Goal: Task Accomplishment & Management: Manage account settings

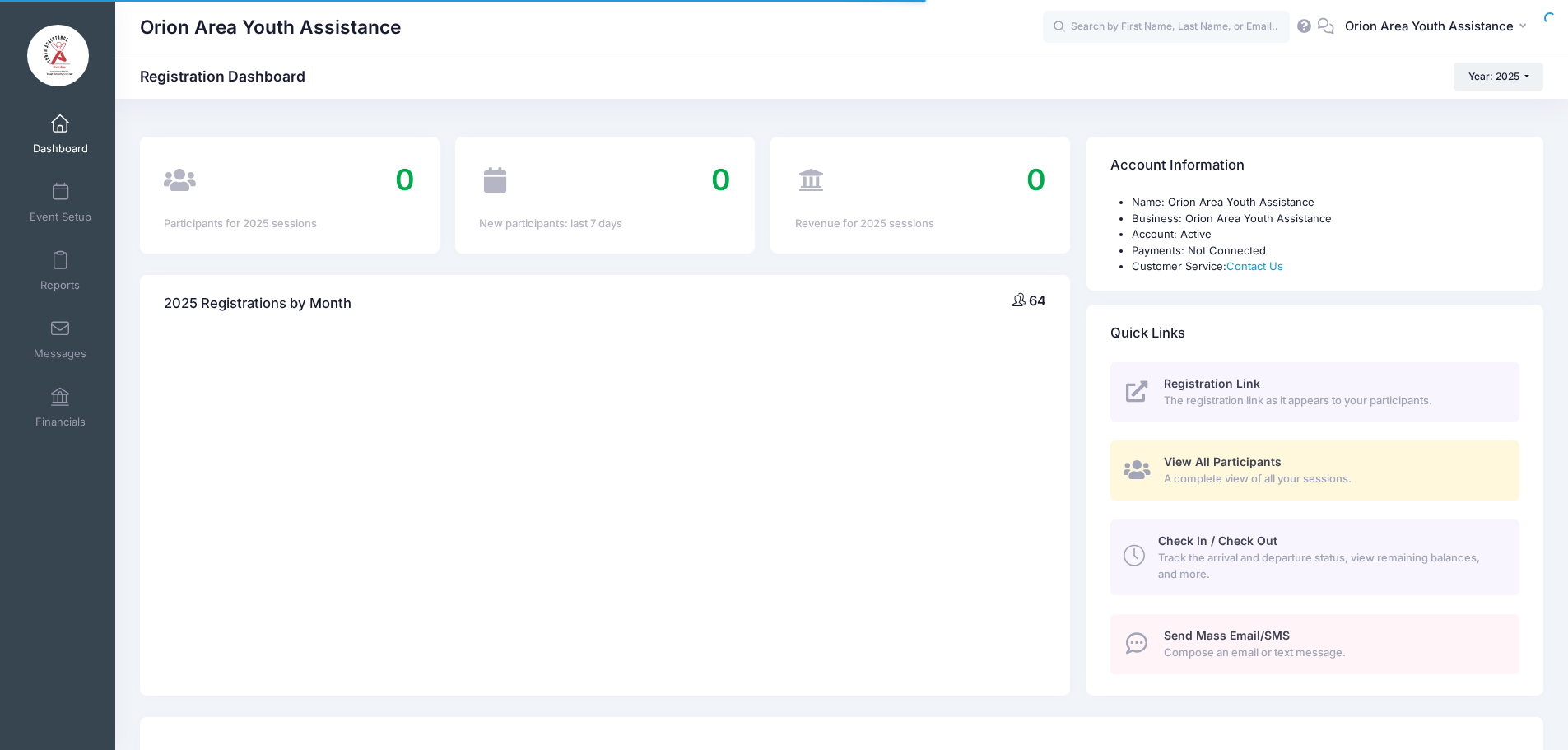
select select
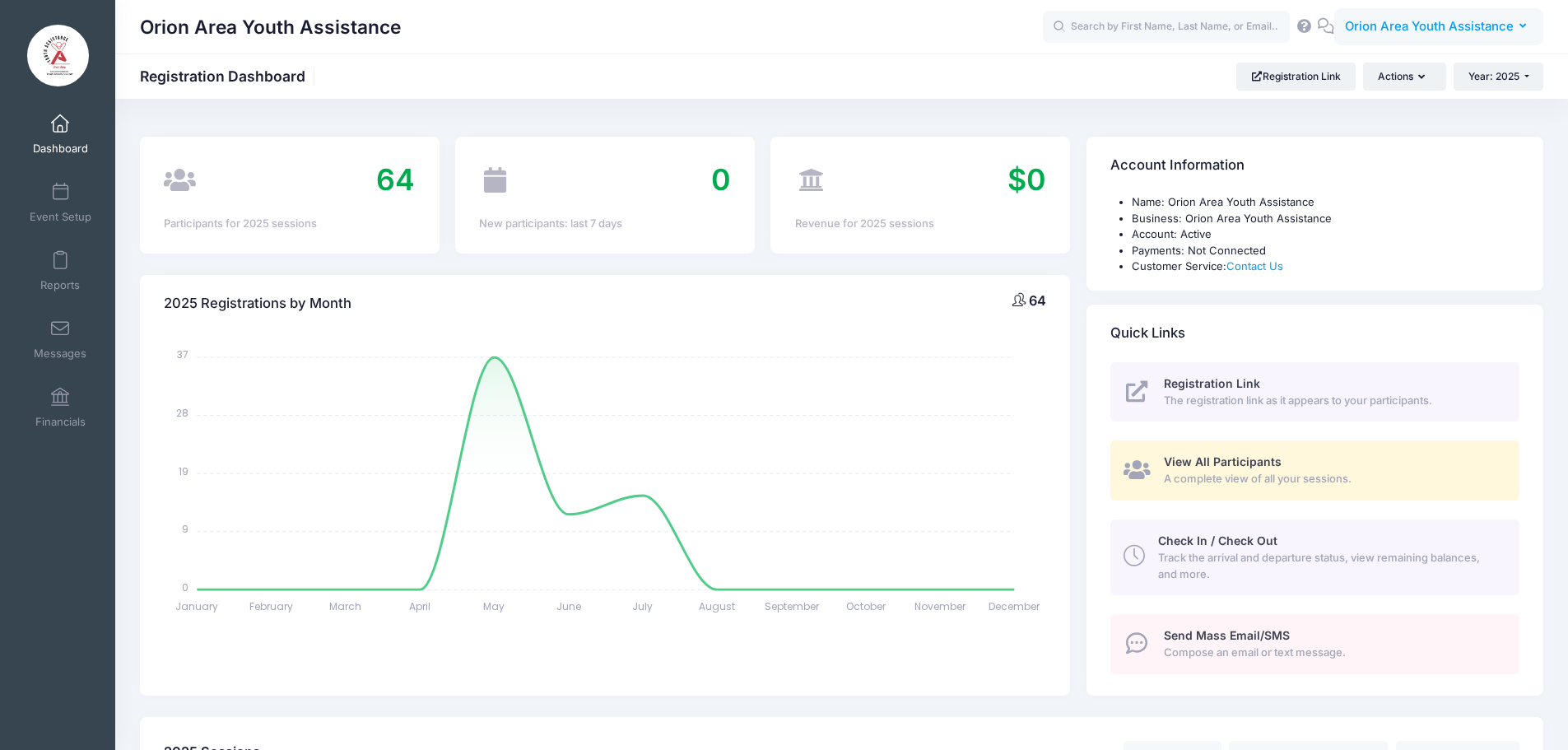
click at [1444, 35] on span "Orion Area Youth Assistance" at bounding box center [1429, 27] width 169 height 18
click at [1377, 77] on link "My Profile" at bounding box center [1430, 72] width 200 height 31
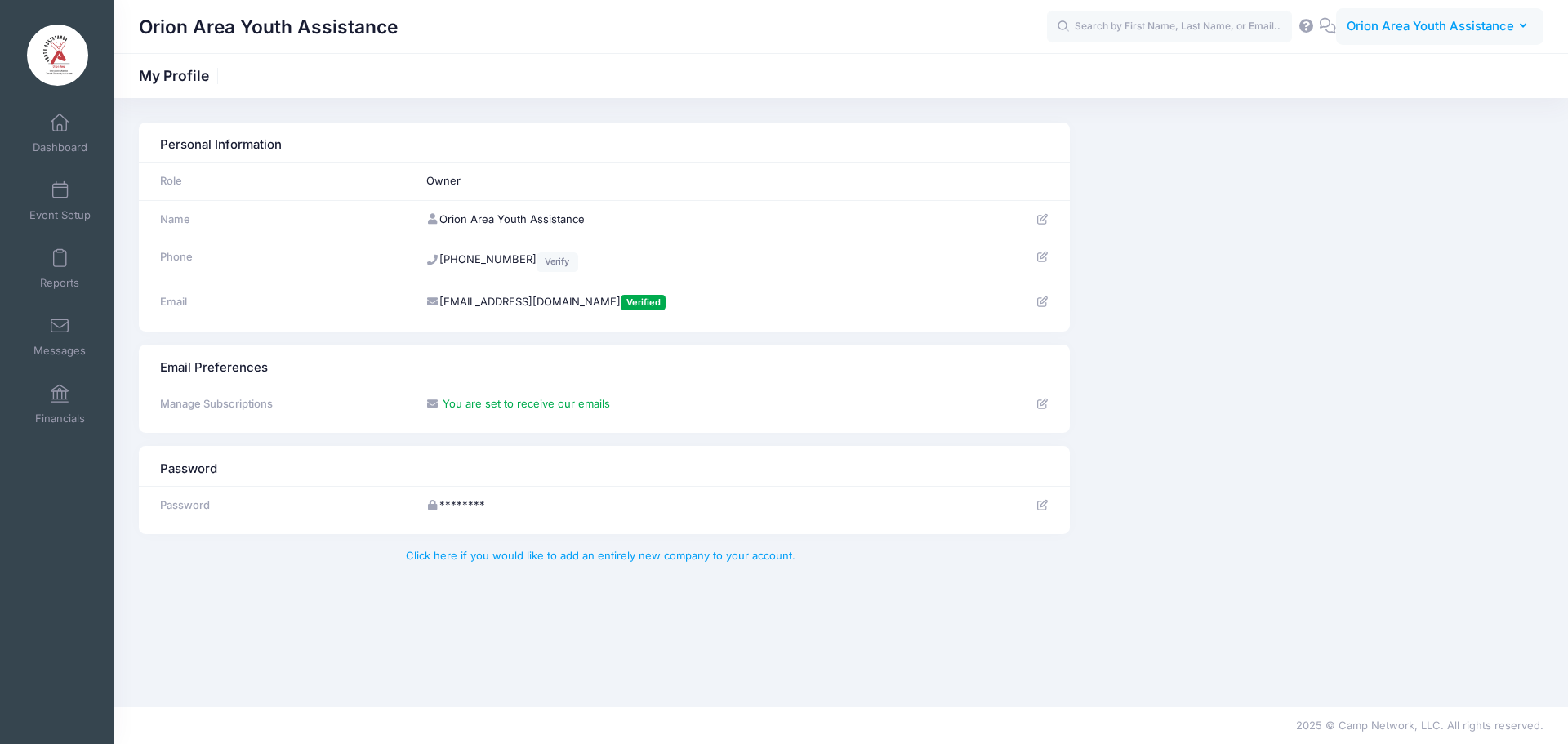
click at [1440, 25] on span "Orion Area Youth Assistance" at bounding box center [1430, 27] width 168 height 18
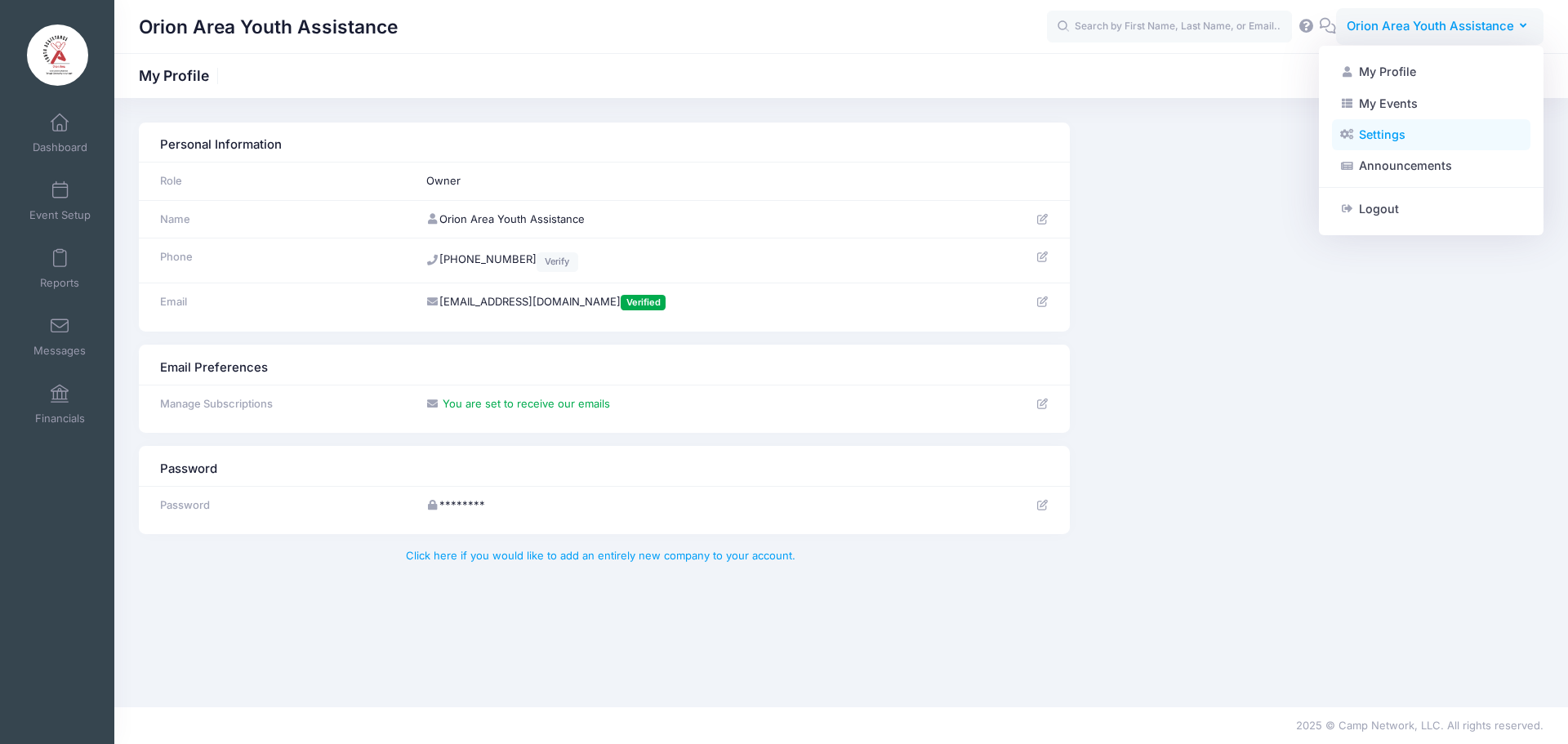
click at [1368, 142] on link "Settings" at bounding box center [1432, 134] width 199 height 31
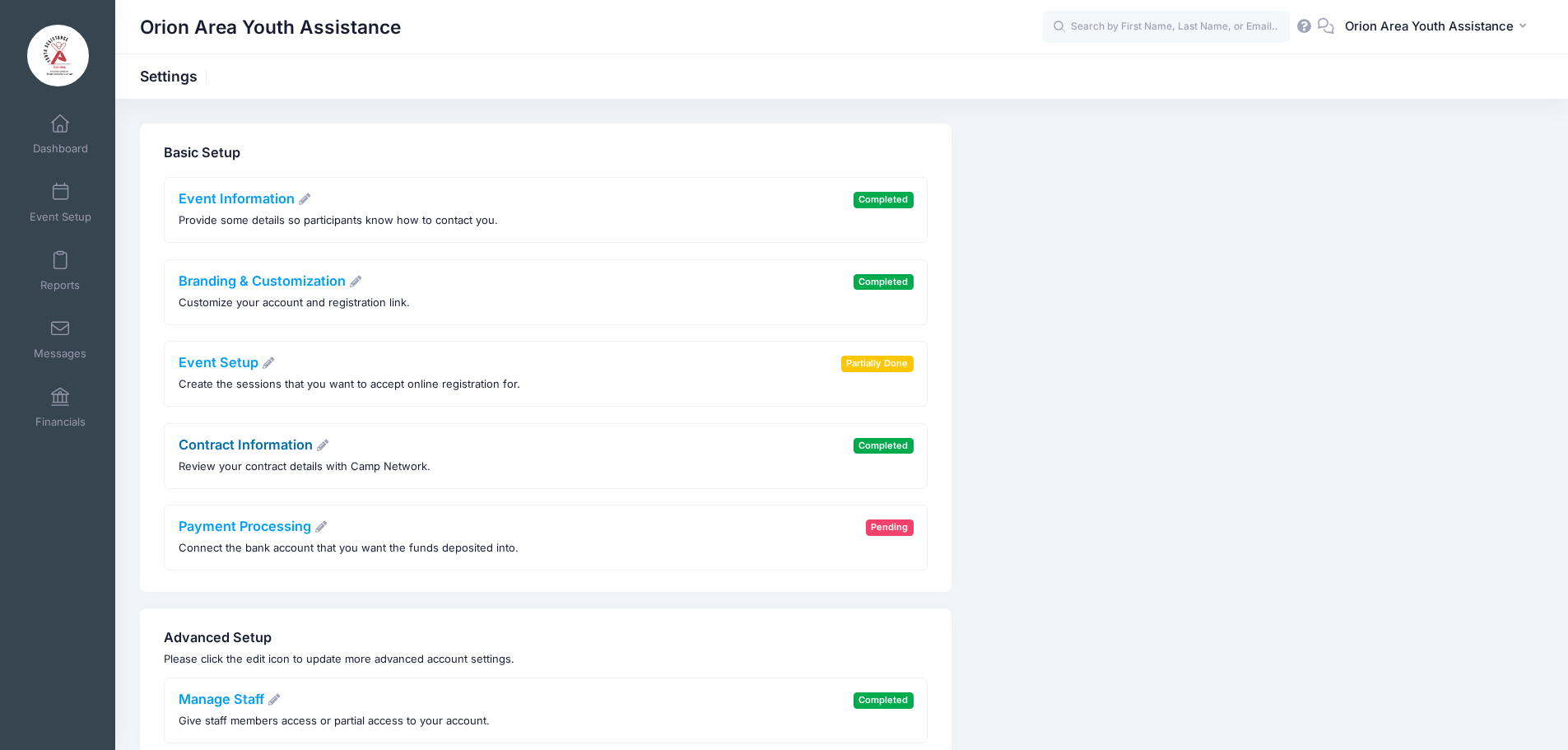
click at [266, 443] on link "Contract Information" at bounding box center [254, 445] width 151 height 17
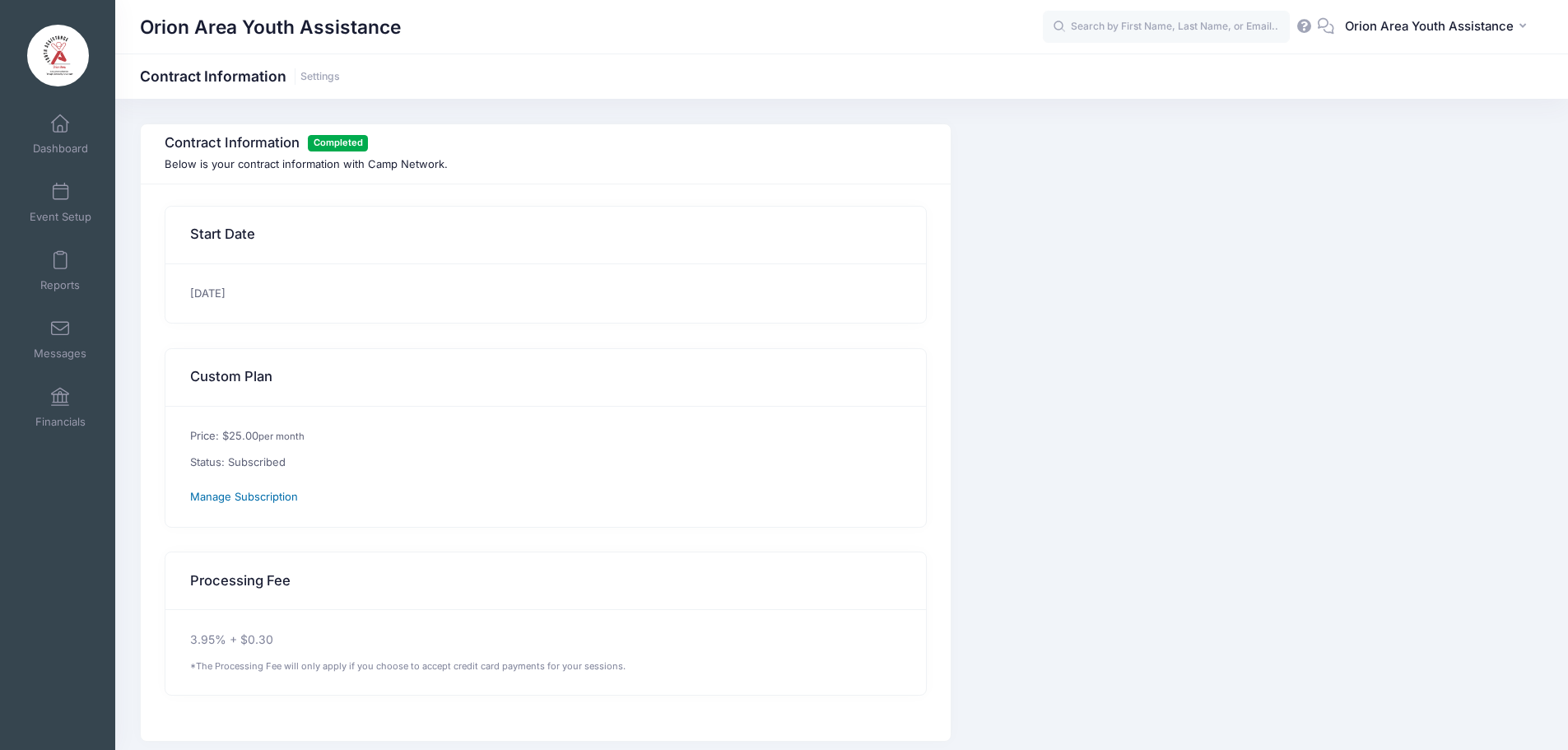
click at [280, 497] on span "Manage Subscription" at bounding box center [244, 496] width 108 height 13
click at [1389, 34] on span "Orion Area Youth Assistance" at bounding box center [1429, 27] width 169 height 18
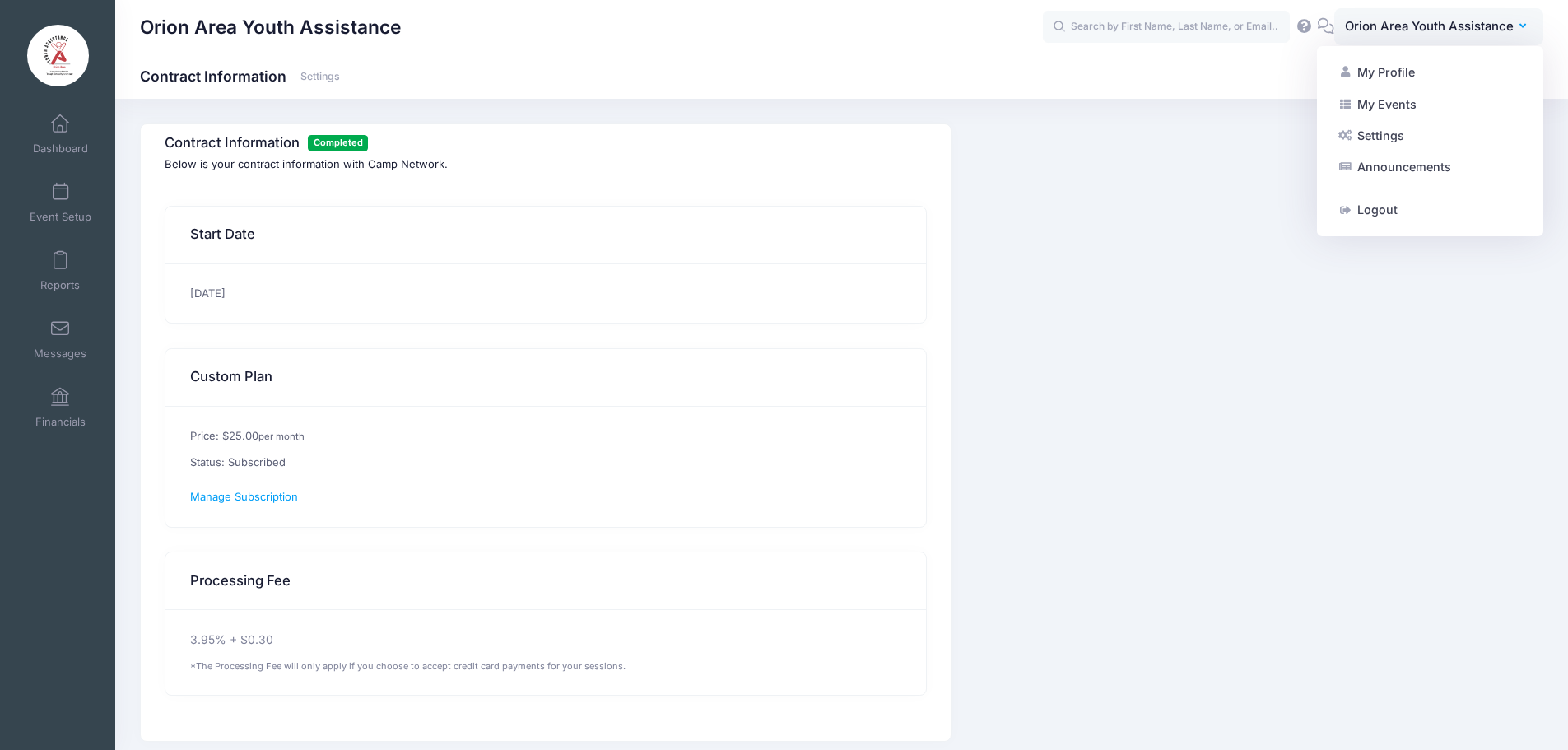
click at [1325, 22] on icon at bounding box center [1326, 25] width 18 height 11
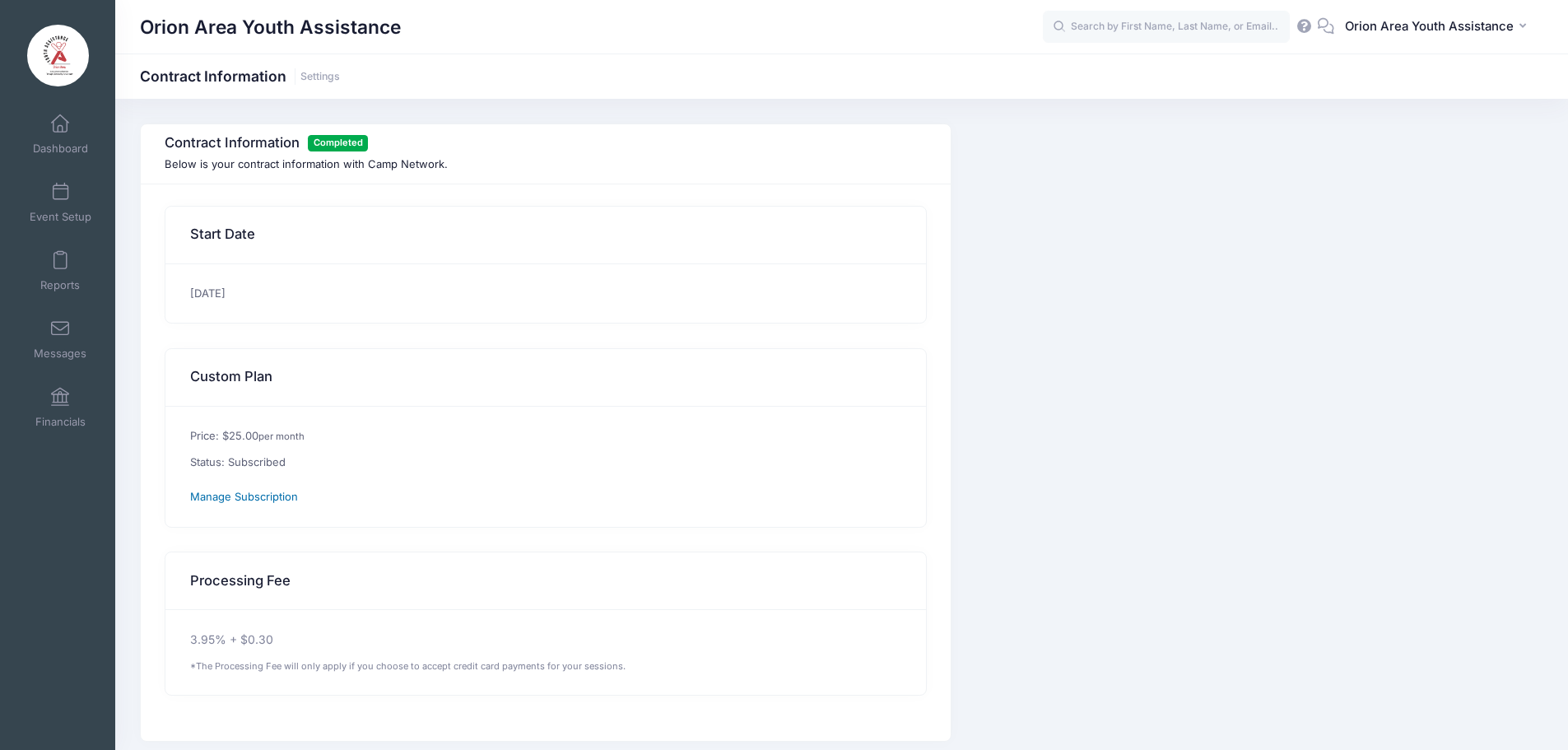
click at [274, 499] on span "Manage Subscription" at bounding box center [244, 496] width 108 height 13
